Goal: Book appointment/travel/reservation

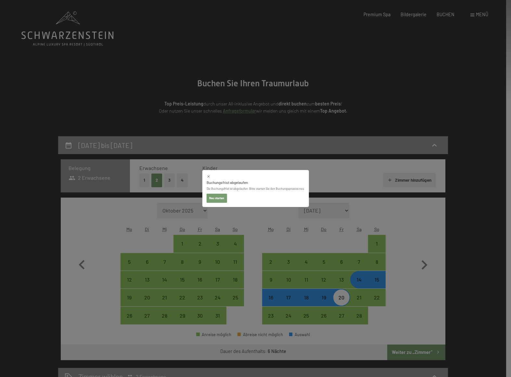
select select "[DATE]"
drag, startPoint x: 0, startPoint y: 0, endPoint x: 400, endPoint y: 250, distance: 472.1
click at [402, 253] on div "Buchungsfrist abgelaufen Die Buchungsfrist ist abgelaufen. Bitte starten Sie de…" at bounding box center [255, 188] width 511 height 377
select select "[DATE]"
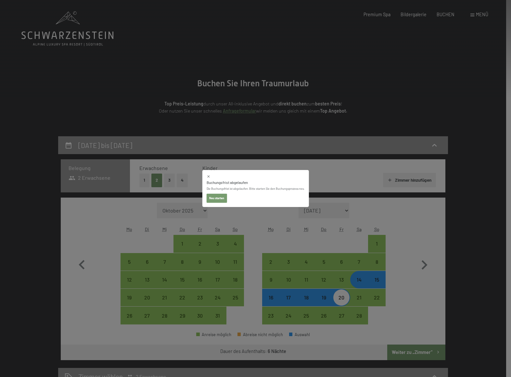
select select "[DATE]"
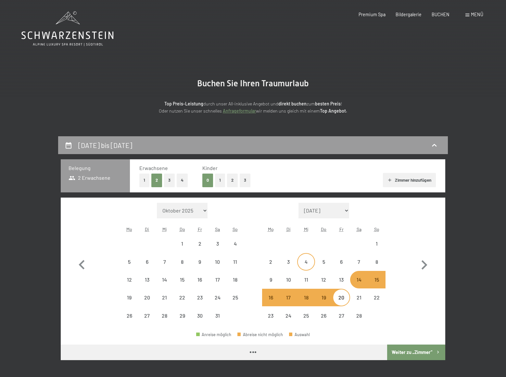
select select "[DATE]"
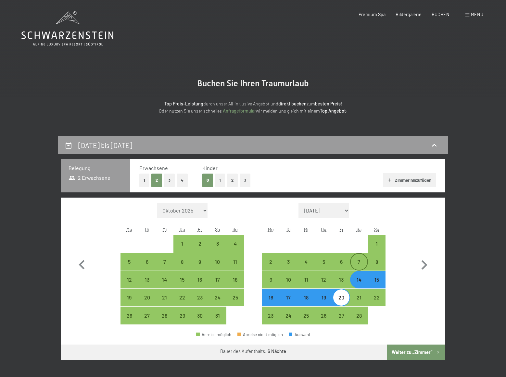
click at [357, 263] on div "7" at bounding box center [359, 268] width 16 height 16
select select "[DATE]"
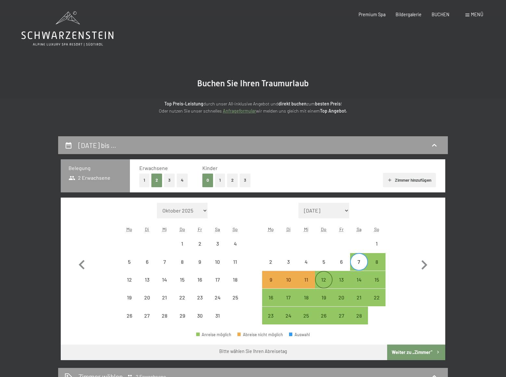
click at [323, 281] on div "12" at bounding box center [324, 285] width 16 height 16
select select "[DATE]"
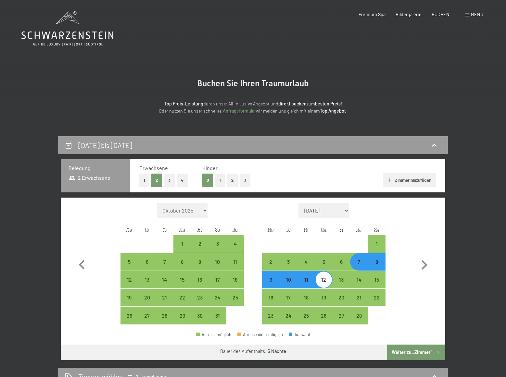
click at [360, 266] on div "7" at bounding box center [359, 268] width 16 height 16
select select "[DATE]"
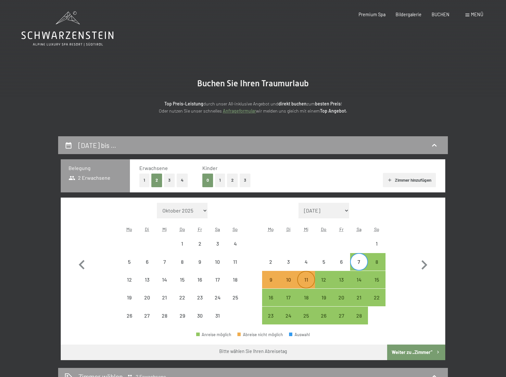
click at [309, 279] on div "11" at bounding box center [306, 285] width 16 height 16
select select "[DATE]"
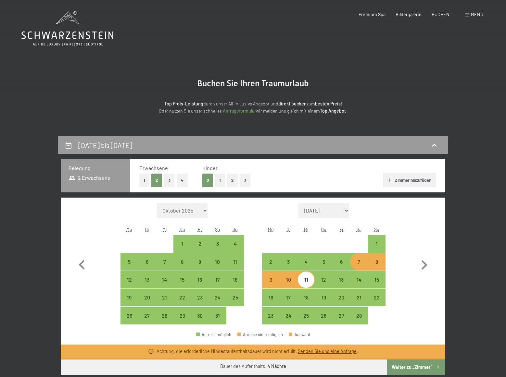
click at [361, 265] on div "7" at bounding box center [359, 268] width 16 height 16
select select "[DATE]"
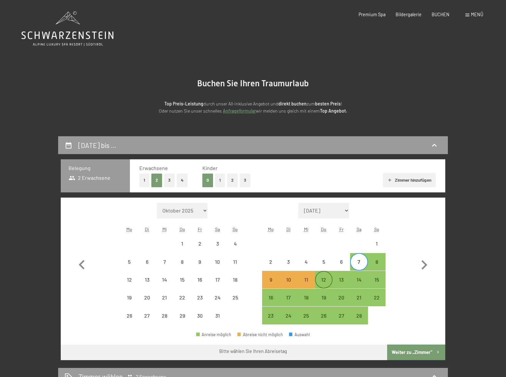
click at [327, 281] on div "12" at bounding box center [324, 285] width 16 height 16
select select "[DATE]"
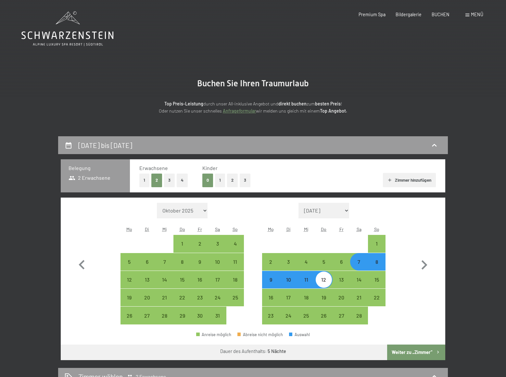
click at [380, 265] on div "8" at bounding box center [377, 268] width 16 height 16
select select "[DATE]"
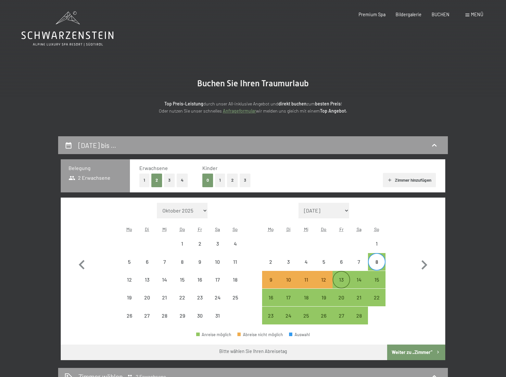
click at [343, 279] on div "13" at bounding box center [341, 285] width 16 height 16
select select "[DATE]"
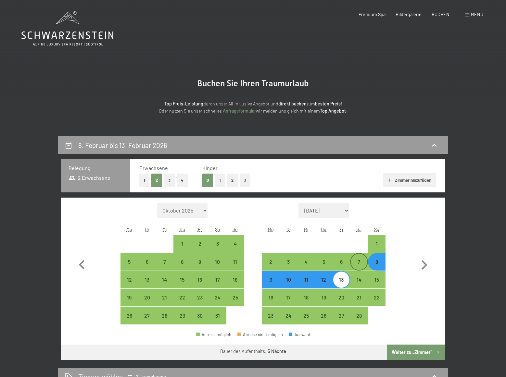
click at [360, 261] on div "7" at bounding box center [359, 268] width 16 height 16
select select "[DATE]"
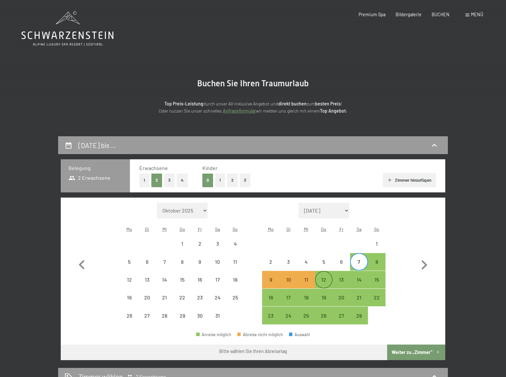
click at [325, 281] on div "12" at bounding box center [324, 285] width 16 height 16
select select "[DATE]"
